Goal: Navigation & Orientation: Understand site structure

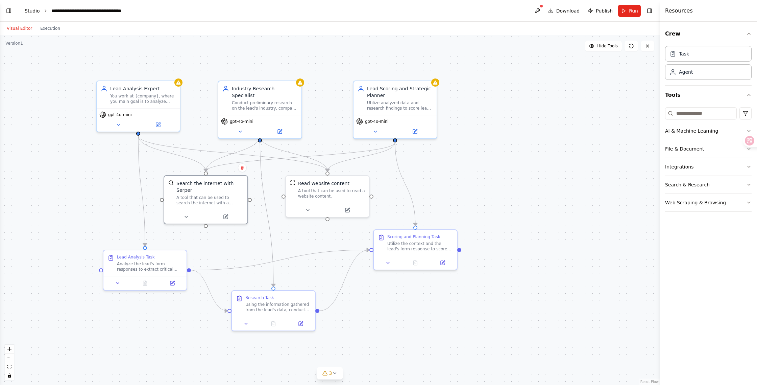
click at [34, 11] on link "Studio" at bounding box center [32, 10] width 15 height 5
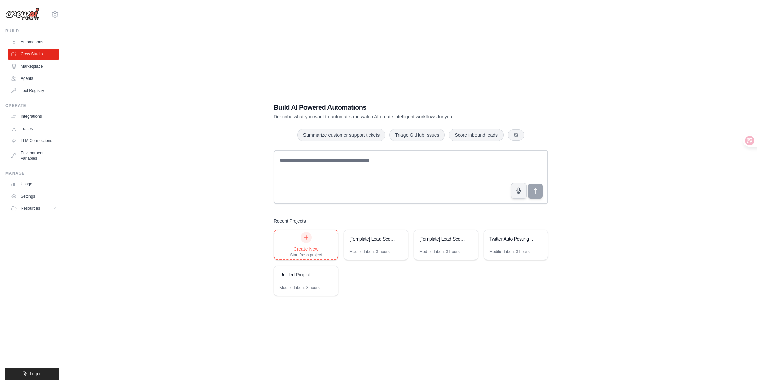
click at [311, 242] on div "Create New Start fresh project" at bounding box center [306, 245] width 32 height 26
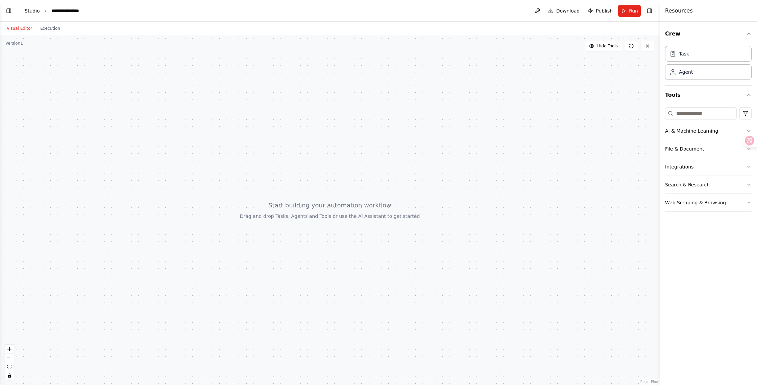
click at [32, 9] on link "Studio" at bounding box center [32, 10] width 15 height 5
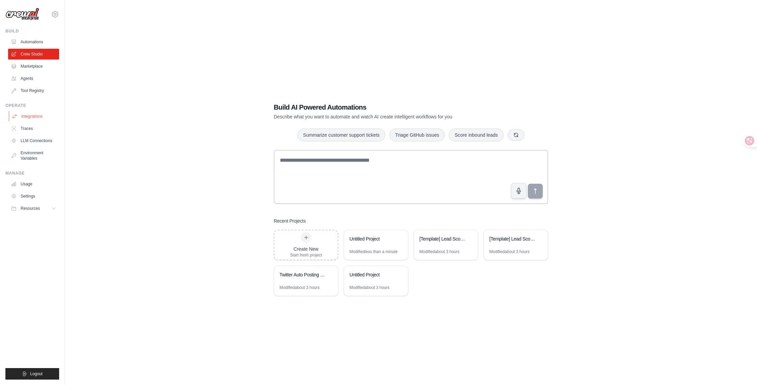
click at [26, 118] on link "Integrations" at bounding box center [34, 116] width 51 height 11
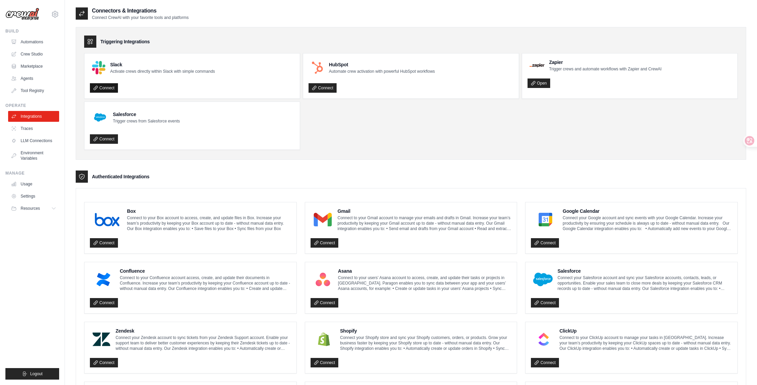
click at [109, 88] on link "Connect" at bounding box center [104, 87] width 28 height 9
click at [25, 126] on link "Traces" at bounding box center [34, 128] width 51 height 11
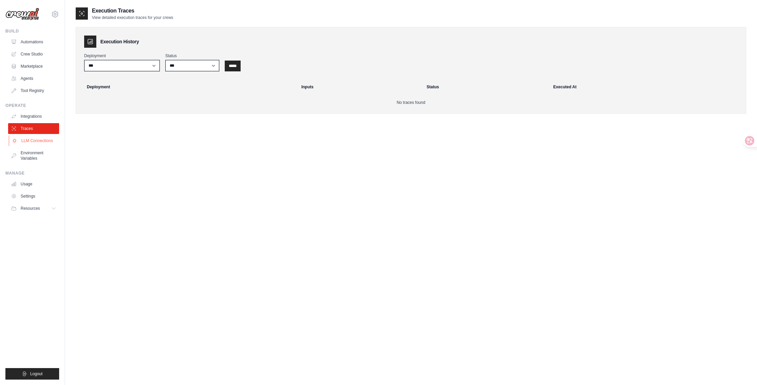
click at [30, 143] on link "LLM Connections" at bounding box center [34, 140] width 51 height 11
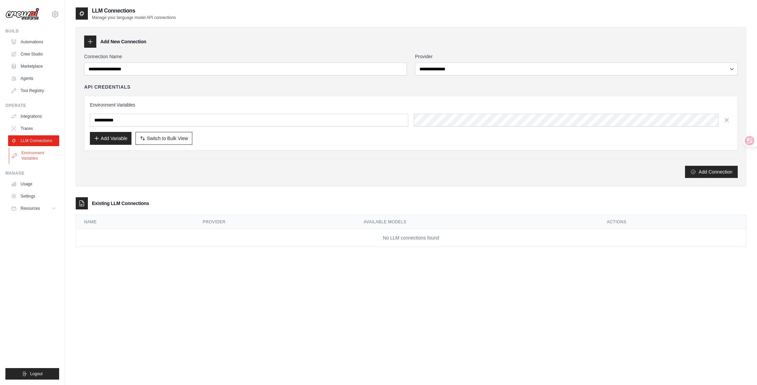
drag, startPoint x: 30, startPoint y: 154, endPoint x: 35, endPoint y: 153, distance: 5.1
click at [31, 154] on link "Environment Variables" at bounding box center [34, 155] width 51 height 16
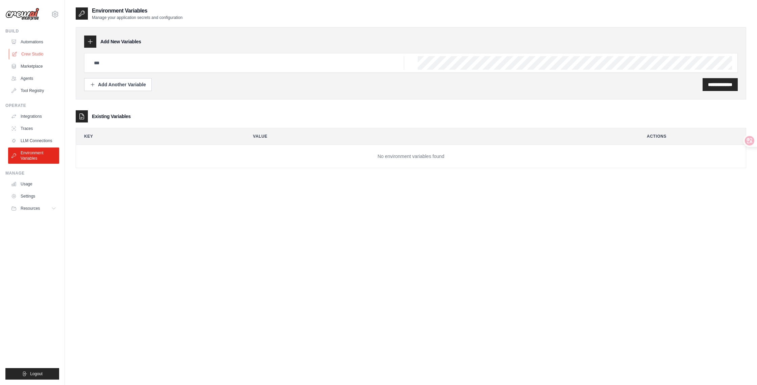
click at [28, 54] on link "Crew Studio" at bounding box center [34, 54] width 51 height 11
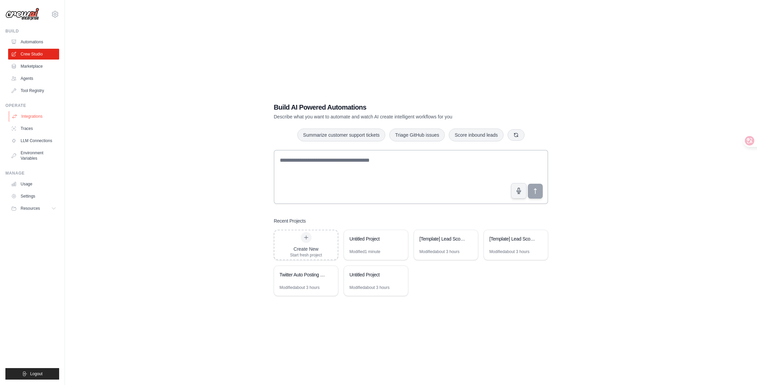
click at [30, 115] on link "Integrations" at bounding box center [34, 116] width 51 height 11
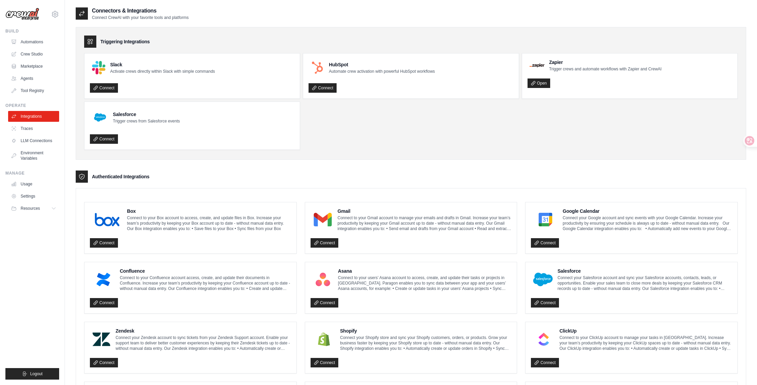
click at [24, 130] on link "Traces" at bounding box center [33, 128] width 51 height 11
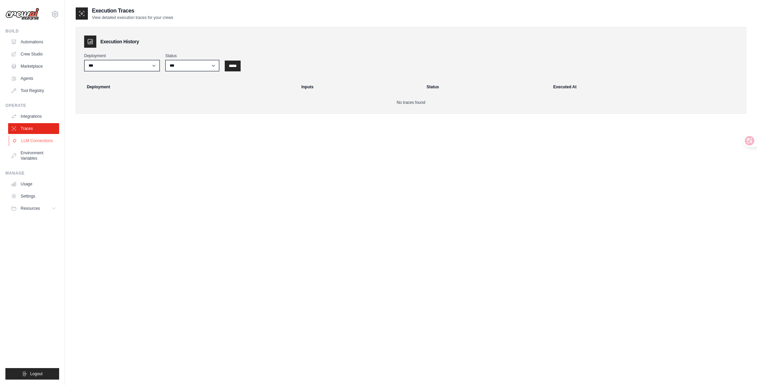
click at [29, 142] on link "LLM Connections" at bounding box center [34, 140] width 51 height 11
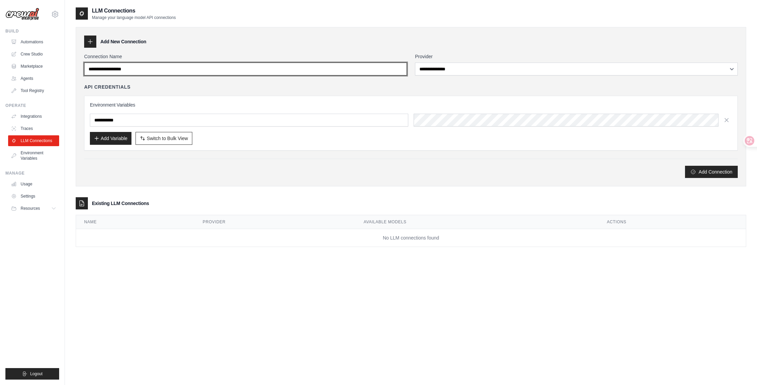
click at [132, 68] on input "Connection Name" at bounding box center [245, 69] width 323 height 13
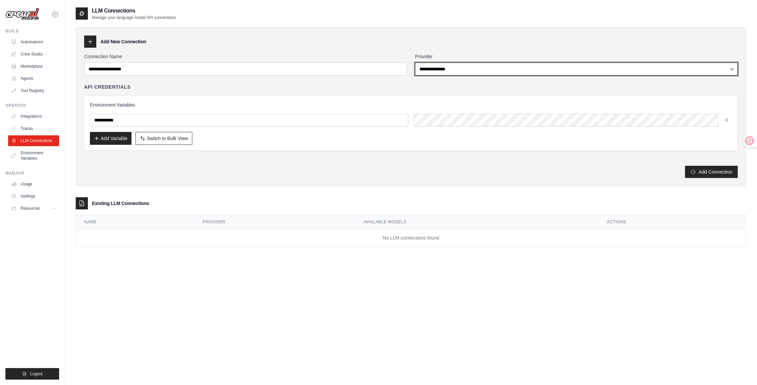
click at [433, 66] on select "**********" at bounding box center [576, 69] width 323 height 13
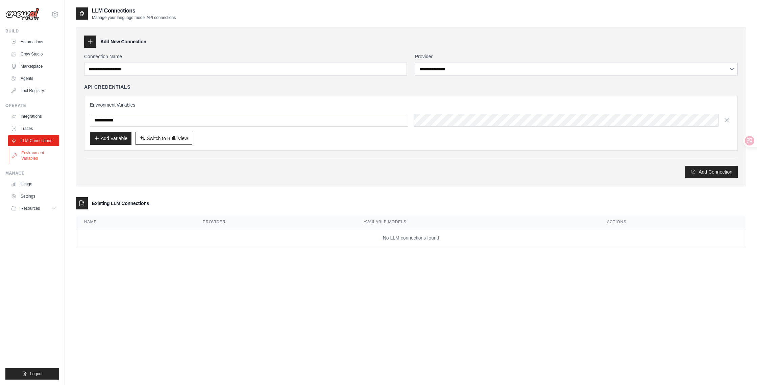
click at [35, 152] on link "Environment Variables" at bounding box center [34, 155] width 51 height 16
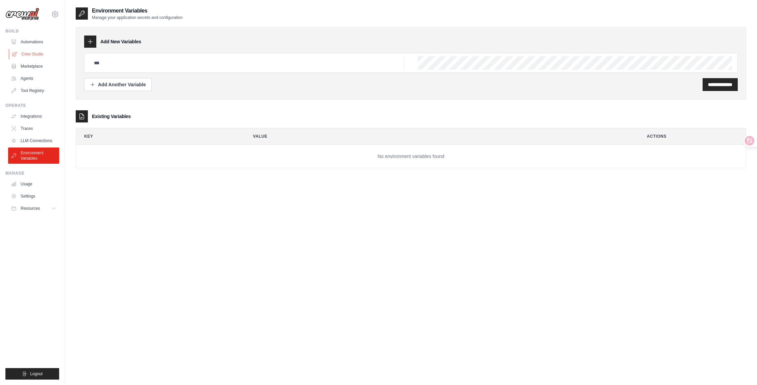
click at [38, 53] on link "Crew Studio" at bounding box center [34, 54] width 51 height 11
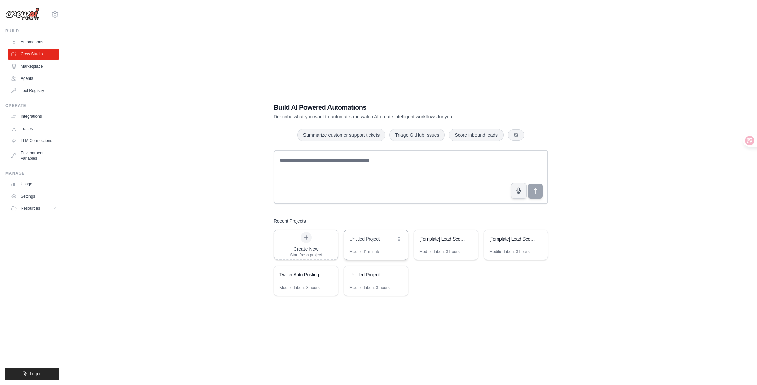
click at [365, 248] on div "Untitled Project" at bounding box center [376, 239] width 64 height 19
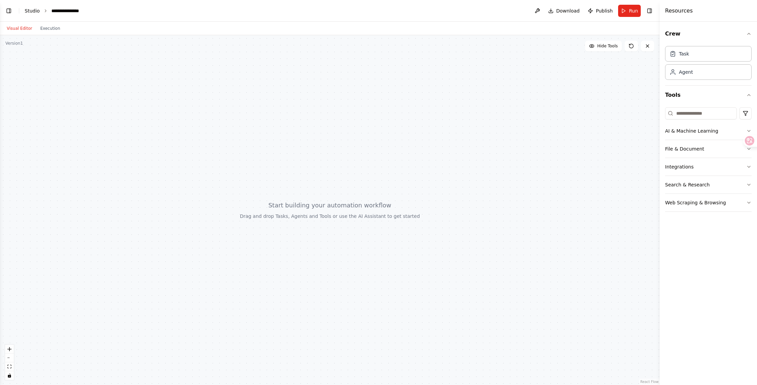
click at [26, 11] on link "Studio" at bounding box center [32, 10] width 15 height 5
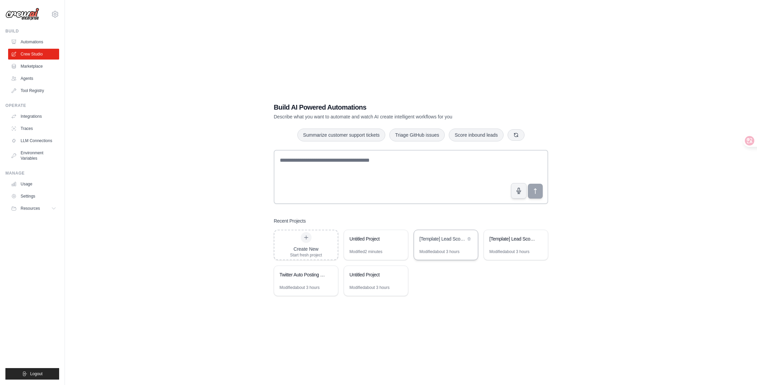
click at [447, 249] on div "Modified about 3 hours" at bounding box center [440, 251] width 40 height 5
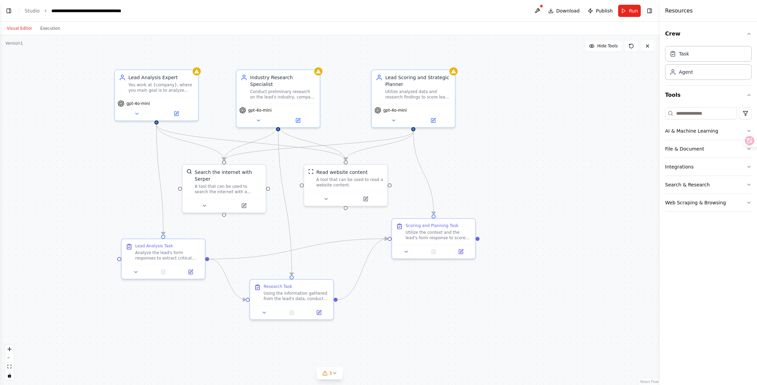
drag, startPoint x: 401, startPoint y: 186, endPoint x: 522, endPoint y: 199, distance: 121.8
click at [522, 199] on div ".deletable-edge-delete-btn { width: 20px; height: 20px; border: 0px solid #ffff…" at bounding box center [330, 210] width 660 height 350
click at [175, 112] on icon at bounding box center [176, 112] width 4 height 4
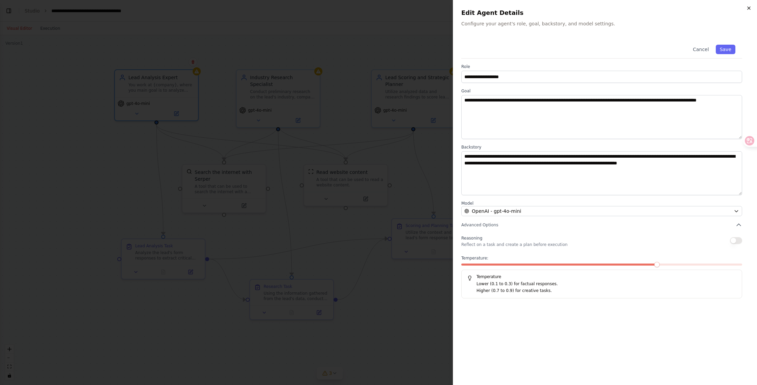
click at [748, 8] on icon "button" at bounding box center [749, 8] width 3 height 3
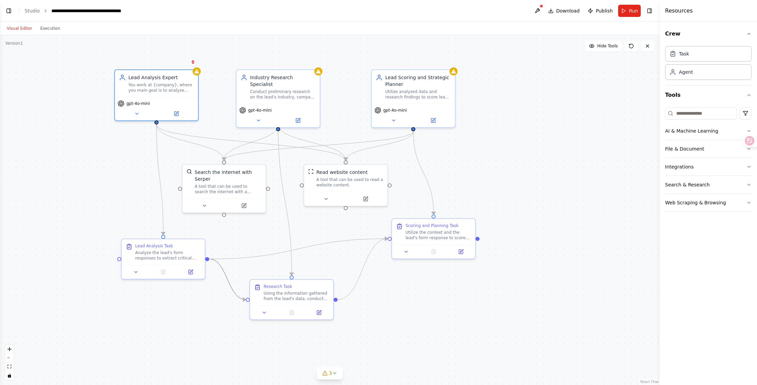
click at [229, 279] on icon "Edge from 38a434b5-a8ee-47bb-81e6-944f5a87230e to b9147602-40dc-4afe-ae4f-75aed…" at bounding box center [227, 279] width 37 height 41
click at [332, 374] on button "3" at bounding box center [330, 373] width 26 height 13
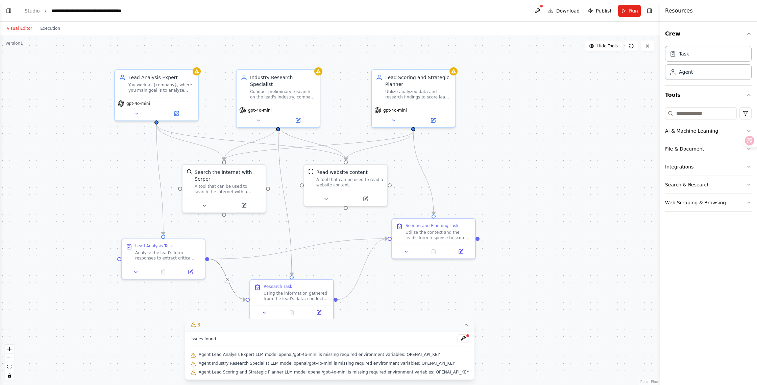
drag, startPoint x: 598, startPoint y: 216, endPoint x: 597, endPoint y: 190, distance: 26.4
click at [597, 216] on div ".deletable-edge-delete-btn { width: 20px; height: 20px; border: 0px solid #ffff…" at bounding box center [330, 210] width 660 height 350
